Goal: Task Accomplishment & Management: Use online tool/utility

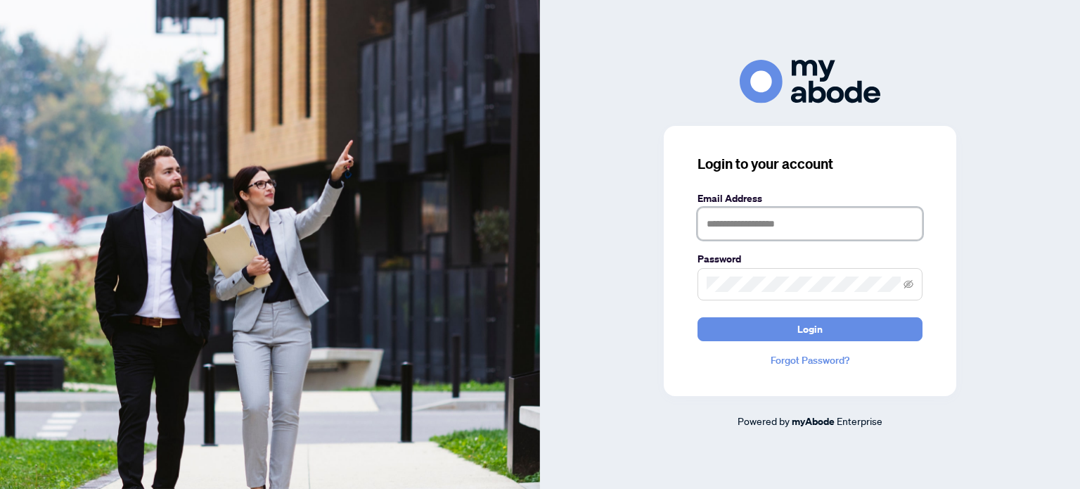
click at [737, 216] on input "text" at bounding box center [809, 223] width 225 height 32
type input "**********"
click at [697, 317] on button "Login" at bounding box center [809, 329] width 225 height 24
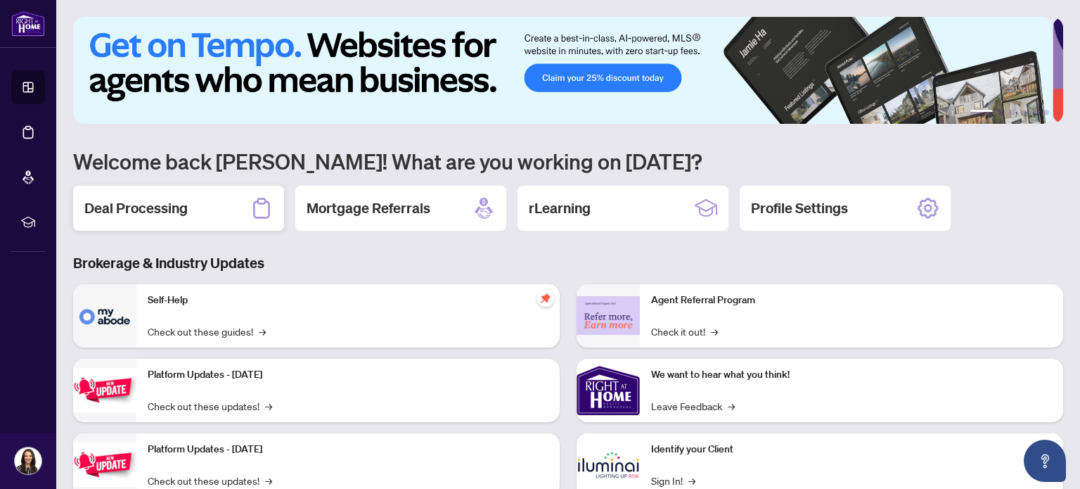
click at [149, 211] on h2 "Deal Processing" at bounding box center [135, 208] width 103 height 20
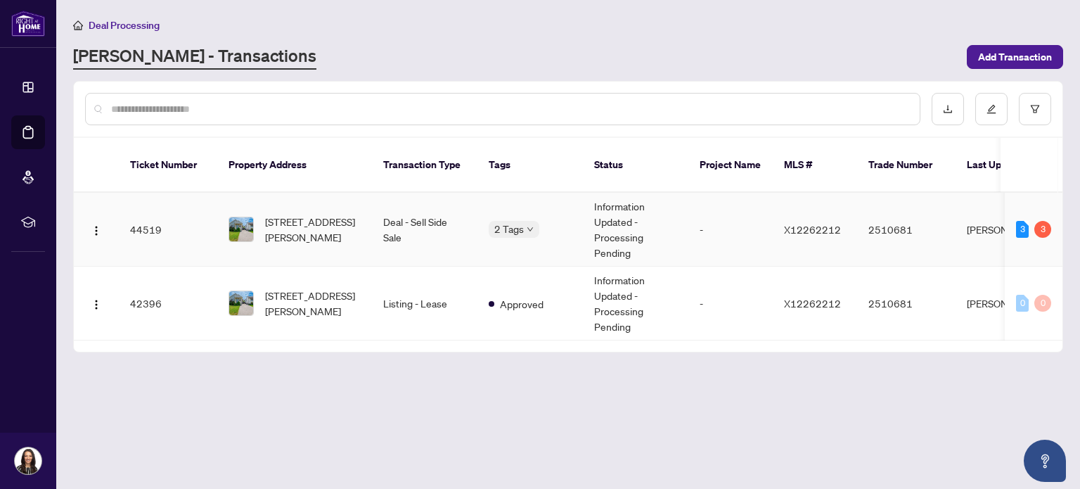
click at [360, 214] on span "[STREET_ADDRESS][PERSON_NAME]" at bounding box center [313, 229] width 96 height 31
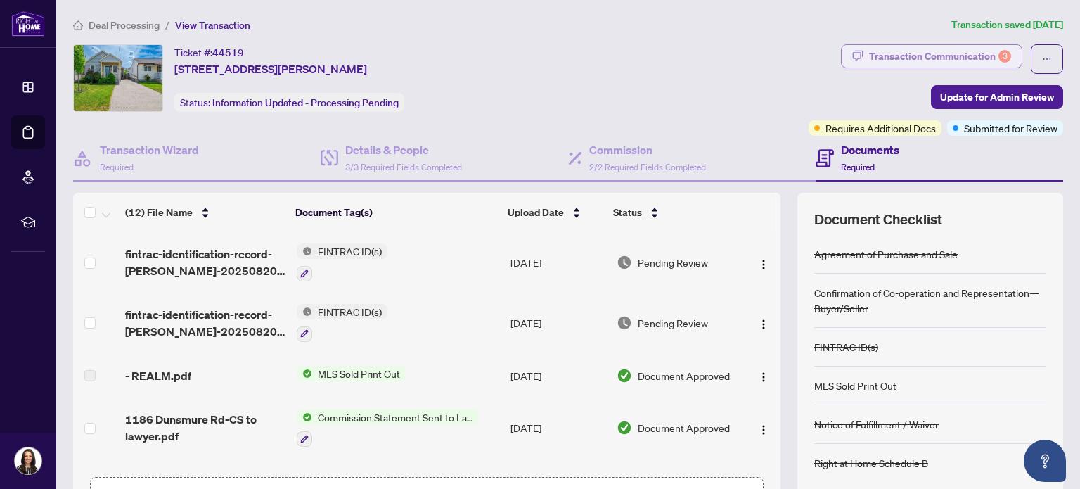
click at [929, 53] on div "Transaction Communication 3" at bounding box center [940, 56] width 142 height 22
